Goal: Find specific page/section

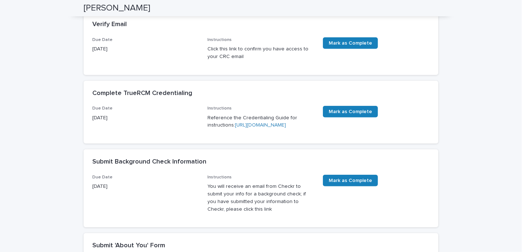
scroll to position [290, 0]
